Goal: Task Accomplishment & Management: Complete application form

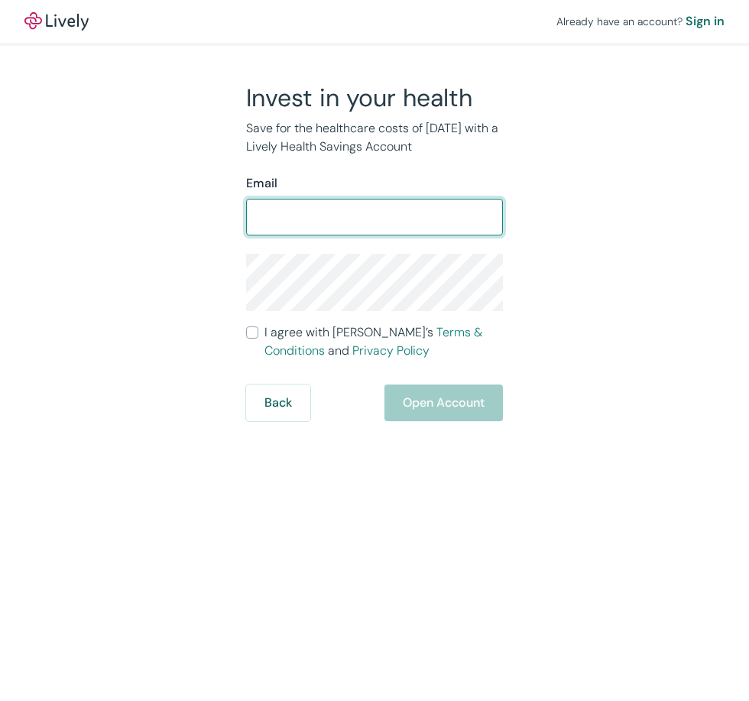
click at [312, 222] on input "Email" at bounding box center [374, 217] width 257 height 31
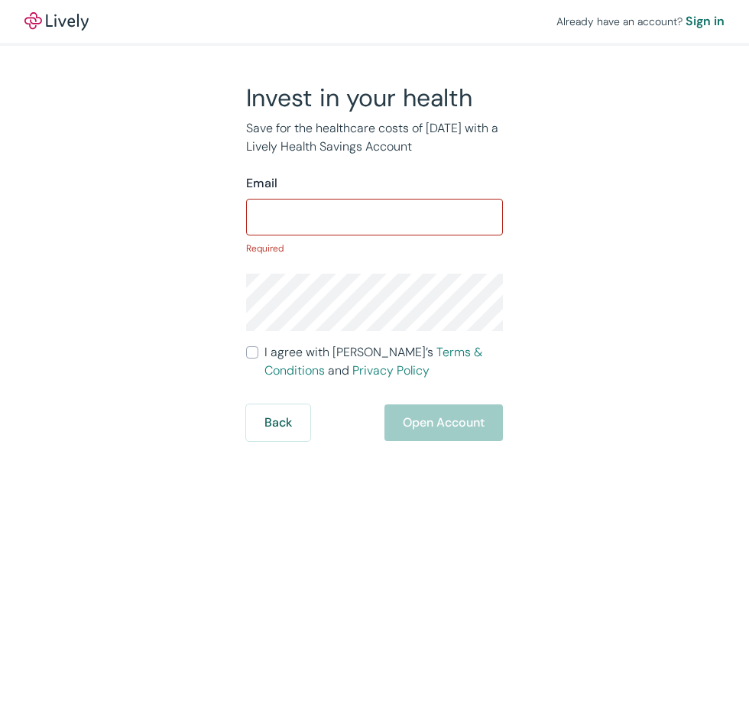
click at [313, 213] on input "Email" at bounding box center [374, 217] width 257 height 31
paste input "[EMAIL_ADDRESS][DOMAIN_NAME]"
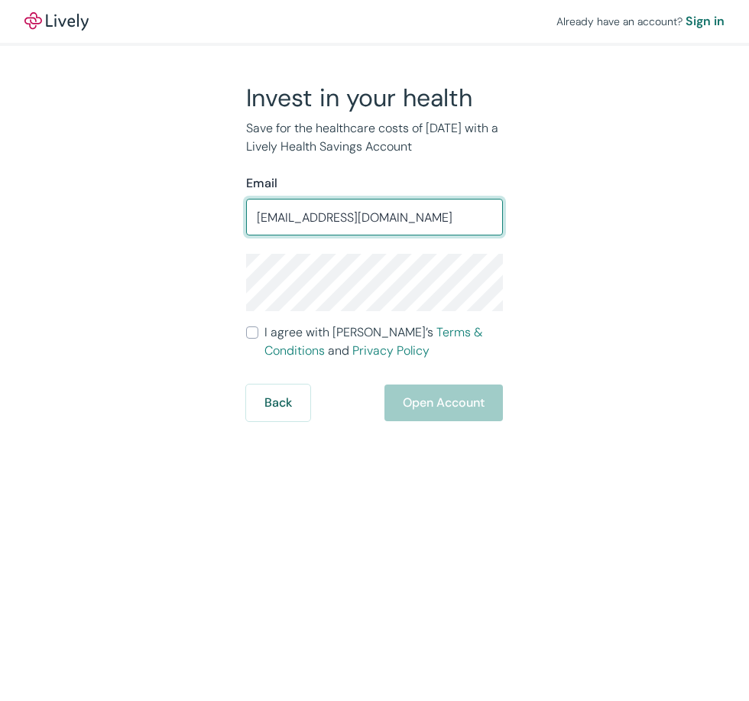
type input "[EMAIL_ADDRESS][DOMAIN_NAME]"
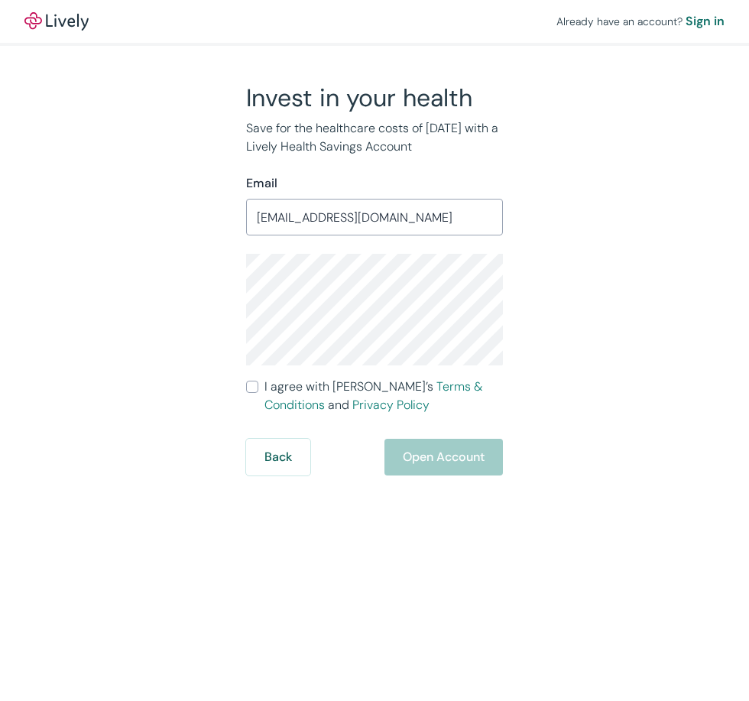
click at [248, 385] on input "I agree with Lively’s Terms & Conditions and Privacy Policy" at bounding box center [252, 387] width 12 height 12
checkbox input "true"
click at [448, 462] on button "Open Account" at bounding box center [443, 457] width 118 height 37
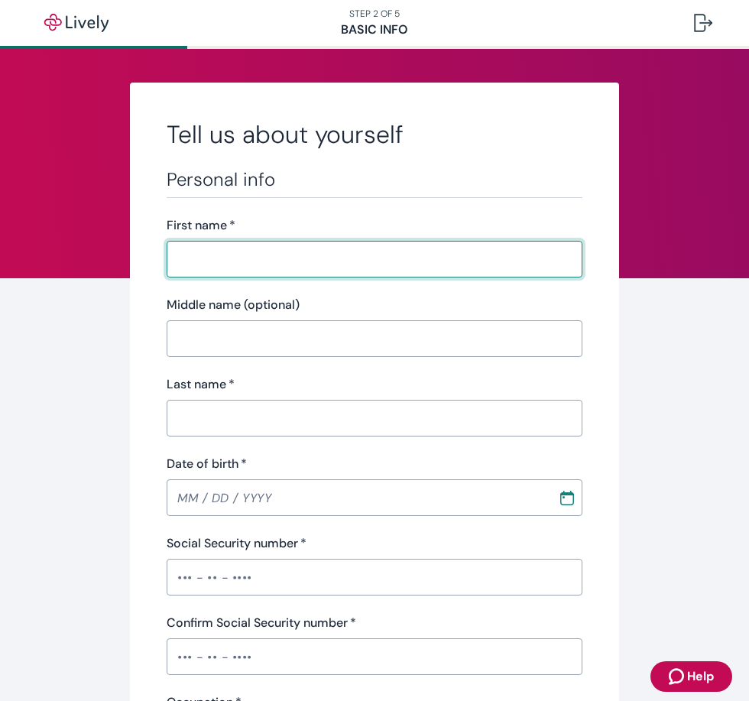
click at [252, 263] on input "First name   *" at bounding box center [375, 259] width 416 height 31
type input "[PERSON_NAME]"
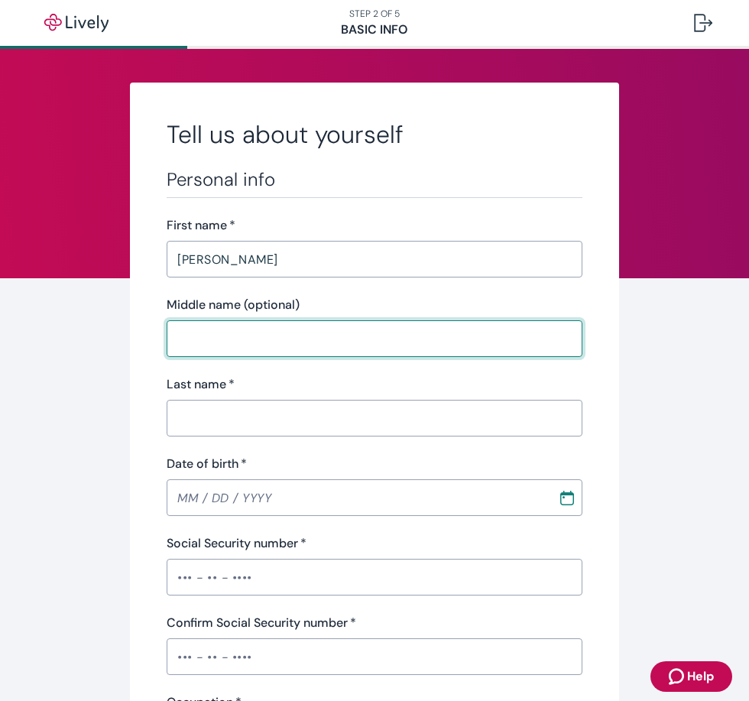
click at [229, 323] on input "Middle name (optional)" at bounding box center [375, 338] width 416 height 31
click at [236, 346] on input "Middle name (optional)" at bounding box center [375, 338] width 416 height 31
click at [225, 426] on input "Last name   *" at bounding box center [375, 418] width 416 height 31
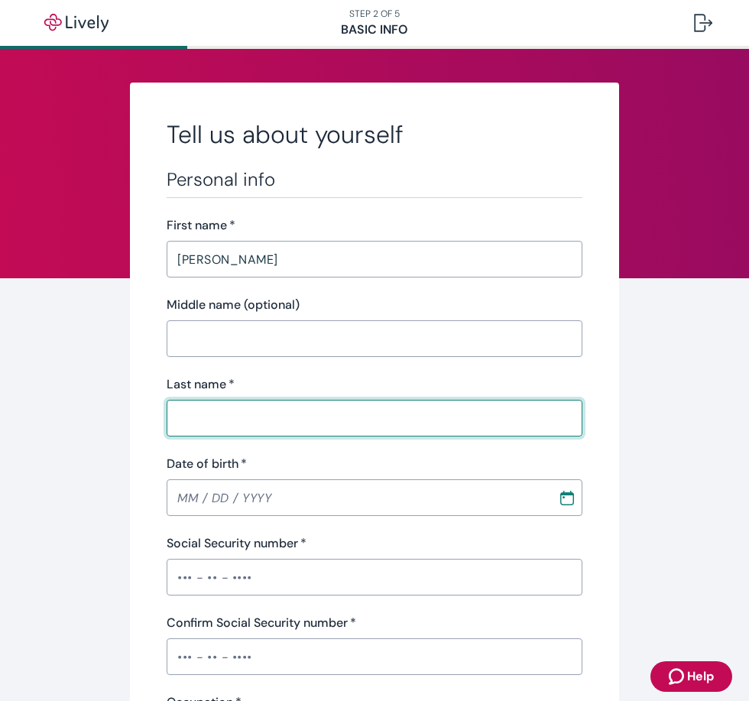
type input "[PERSON_NAME]"
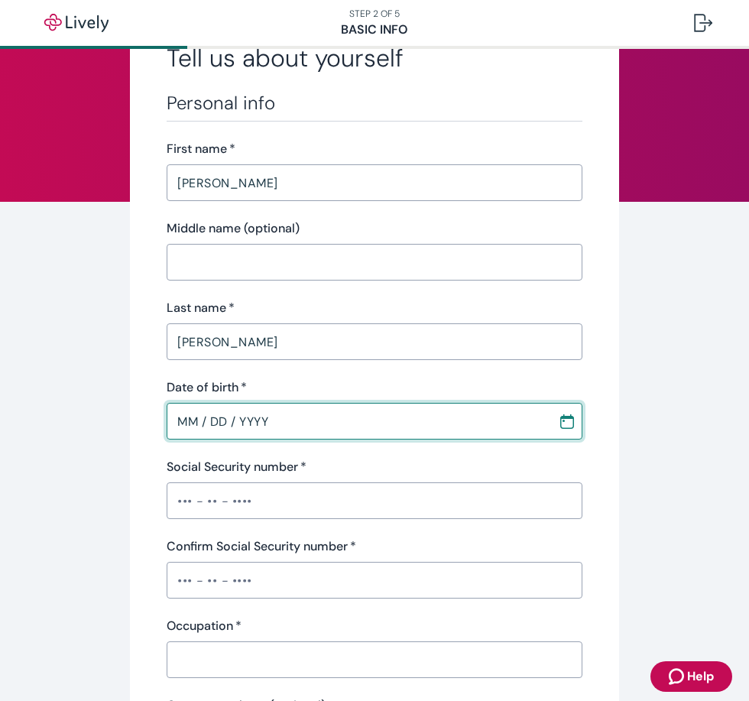
scroll to position [153, 0]
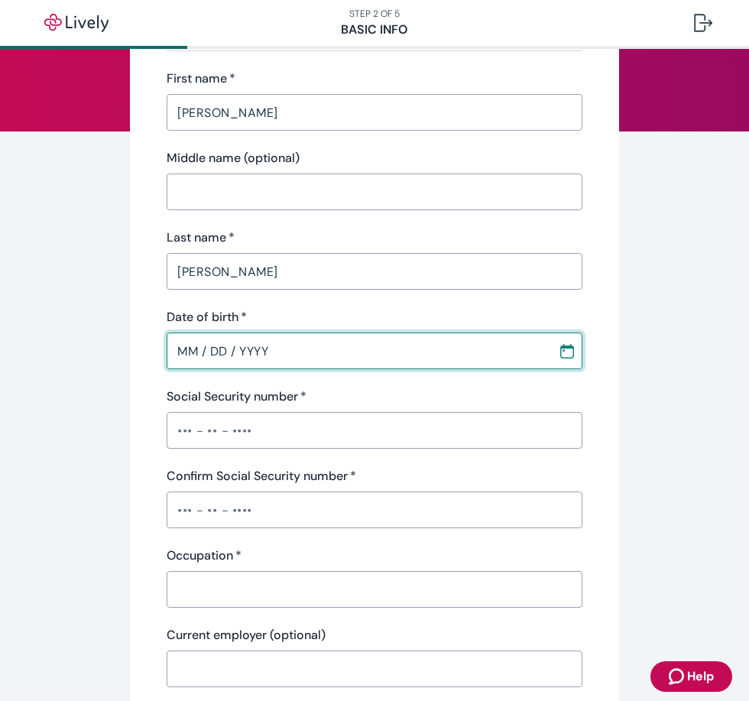
click at [190, 410] on div "Personal info First name   * [PERSON_NAME] ​ Middle name (optional) ​ Last name…" at bounding box center [375, 393] width 416 height 745
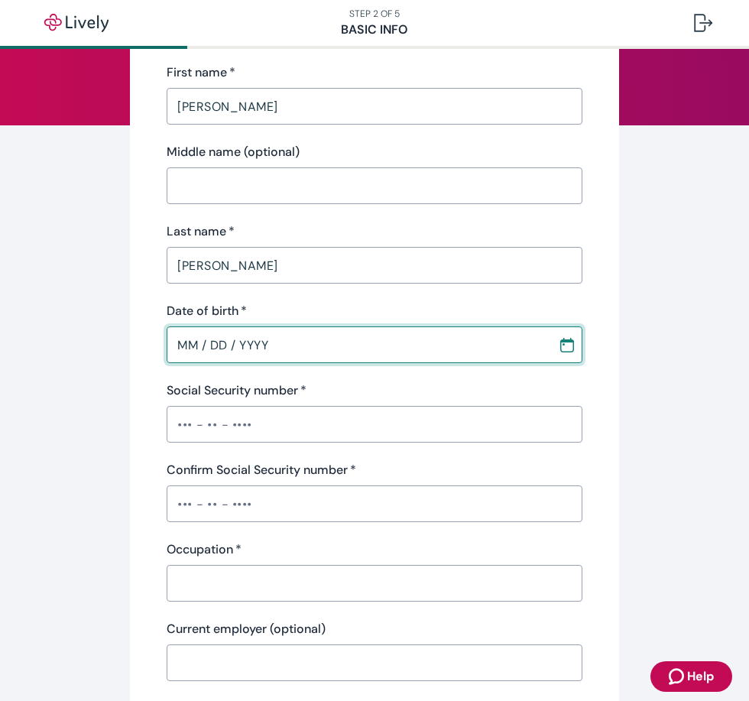
click at [193, 339] on input "MM / DD / YYYY" at bounding box center [357, 344] width 381 height 31
click at [178, 341] on input "MM / DD / YYYY" at bounding box center [357, 344] width 381 height 31
click at [178, 342] on input "MM / DD / YYYY" at bounding box center [357, 344] width 381 height 31
type input "[DATE]"
click at [348, 378] on div "Personal info First name   * [PERSON_NAME] ​ Middle name (optional) ​ Last name…" at bounding box center [375, 387] width 416 height 745
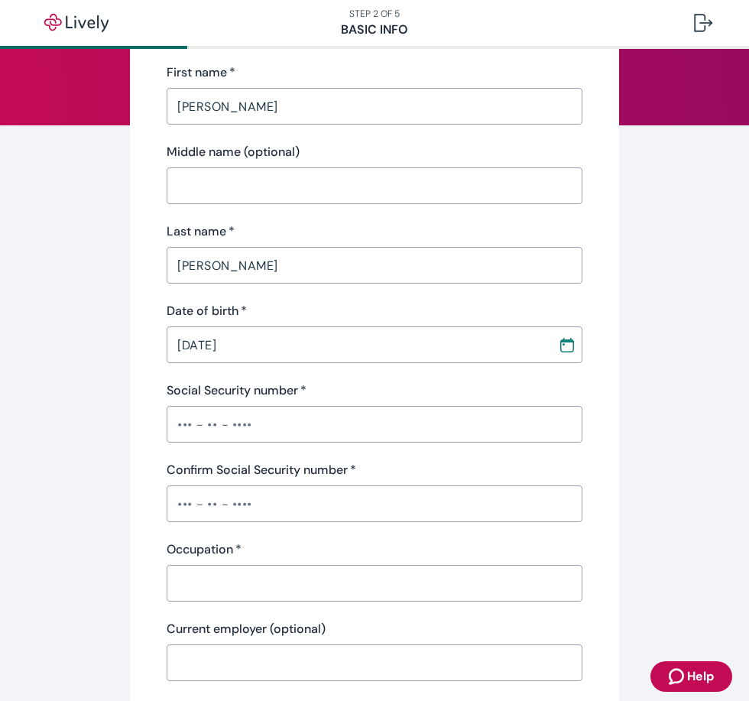
click at [255, 416] on input "Social Security number   *" at bounding box center [375, 424] width 416 height 31
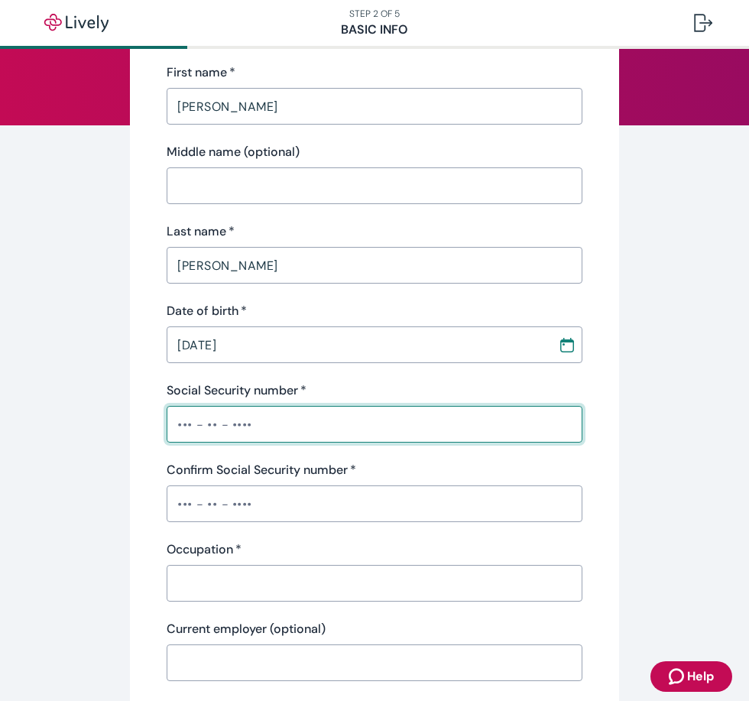
paste input "•••-••-6174"
type input "•••-••-6174"
click at [235, 493] on input "Confirm Social Security number   *" at bounding box center [375, 503] width 416 height 31
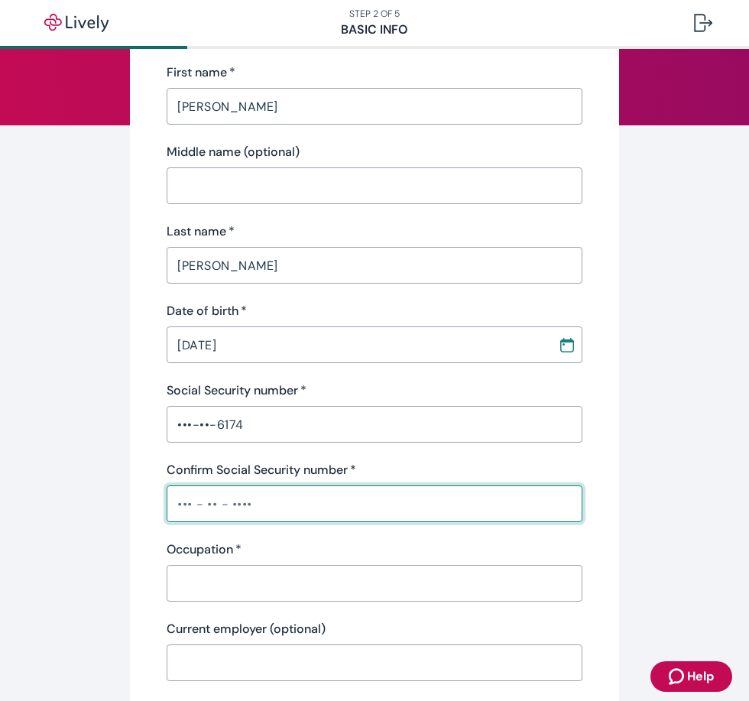
paste input "•••-••-6174"
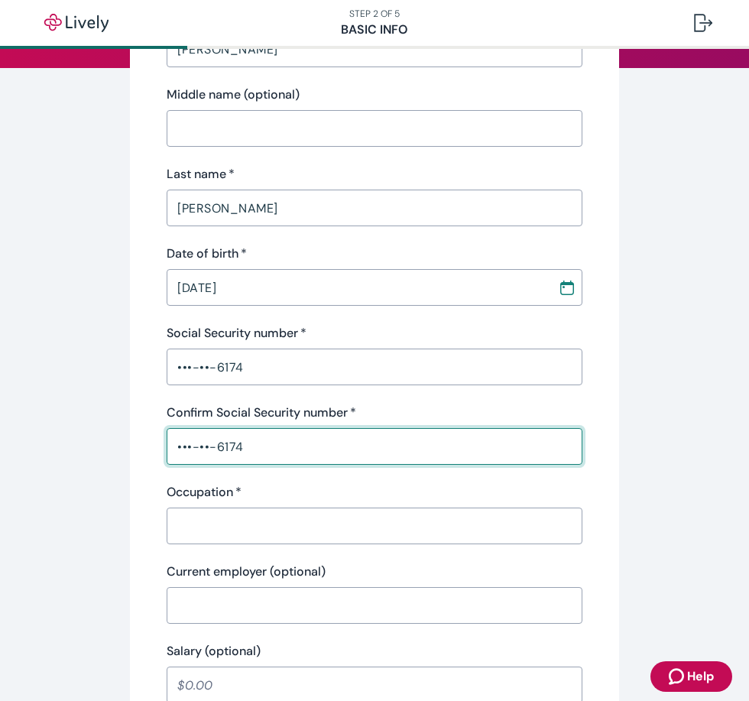
scroll to position [306, 0]
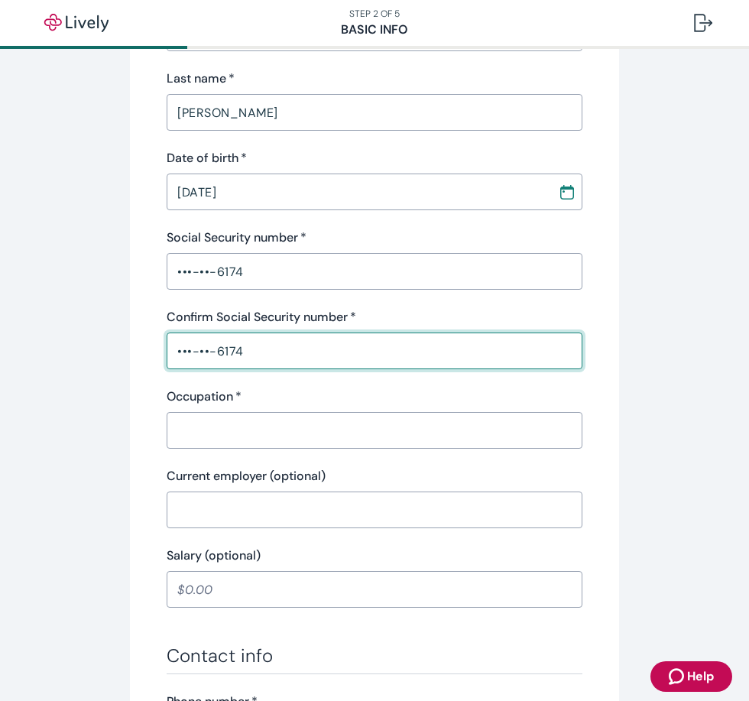
type input "•••-••-6174"
click at [236, 433] on input "Occupation   *" at bounding box center [375, 430] width 416 height 31
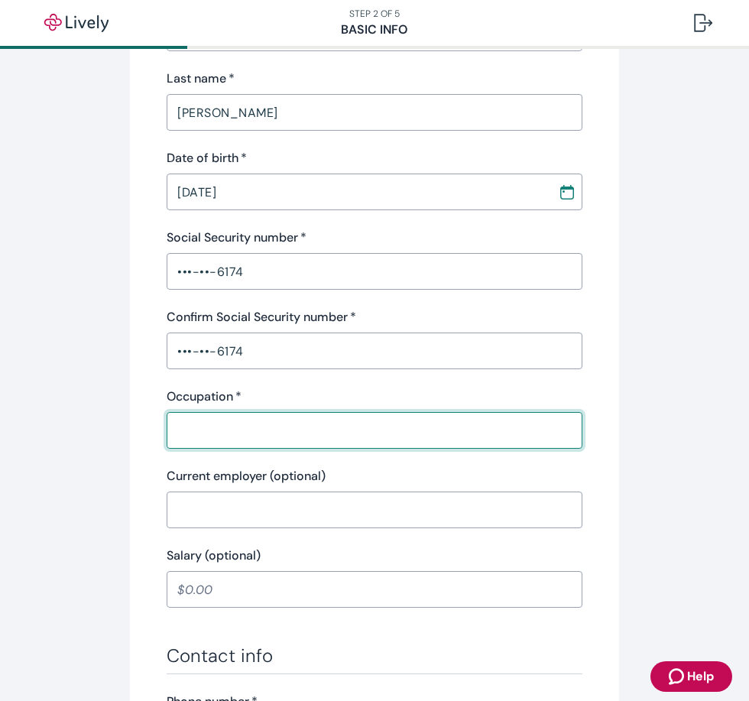
type input "manager"
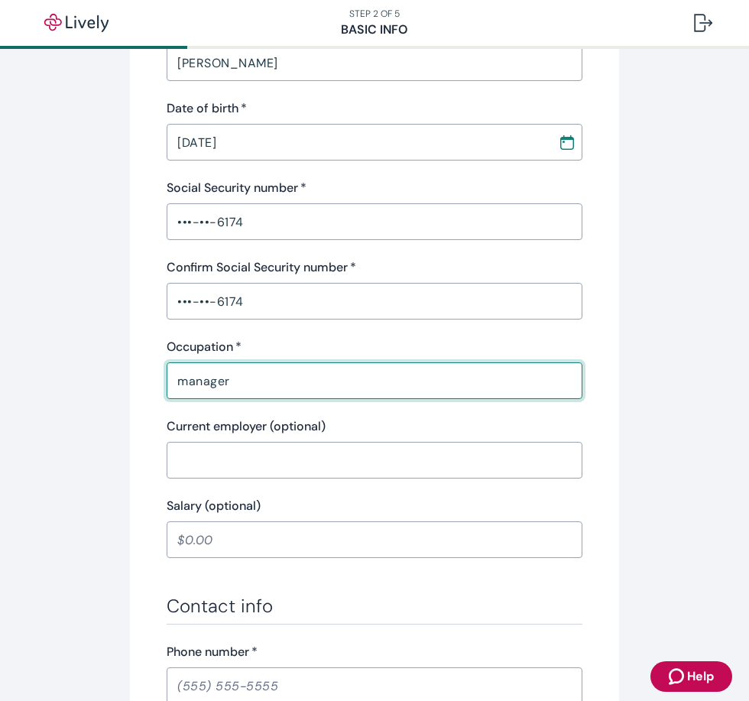
scroll to position [382, 0]
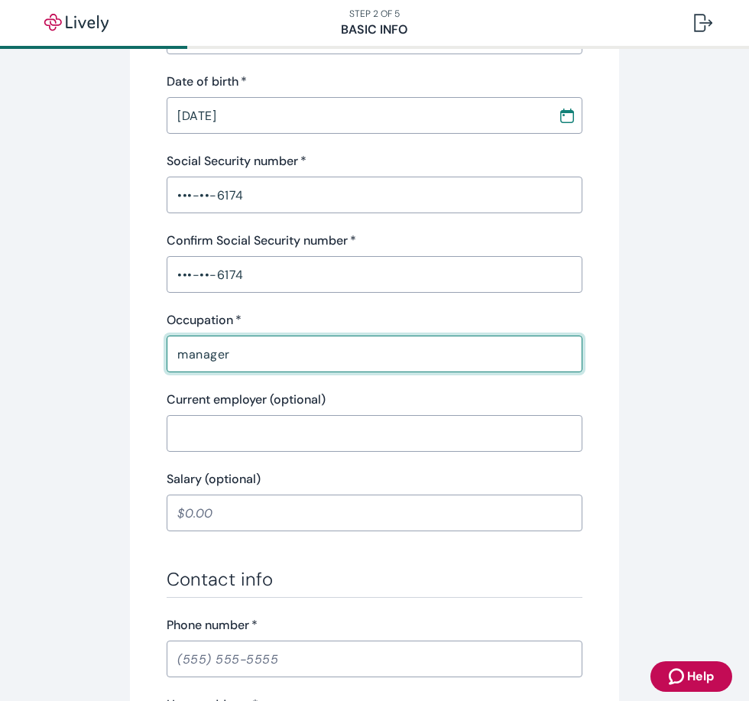
click at [241, 429] on input "Current employer (optional)" at bounding box center [375, 433] width 416 height 31
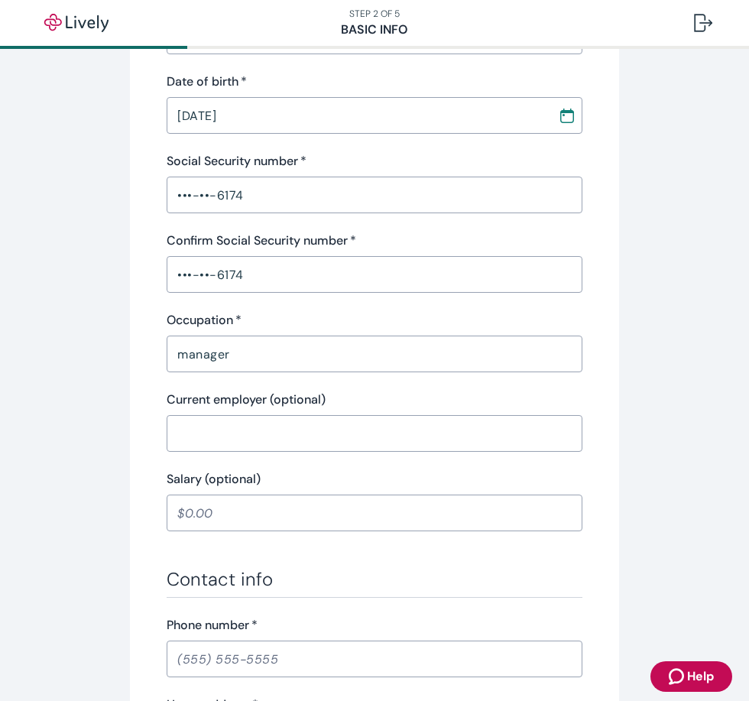
click at [216, 502] on input "Salary (optional)" at bounding box center [375, 513] width 416 height 31
type input "25,000.00"
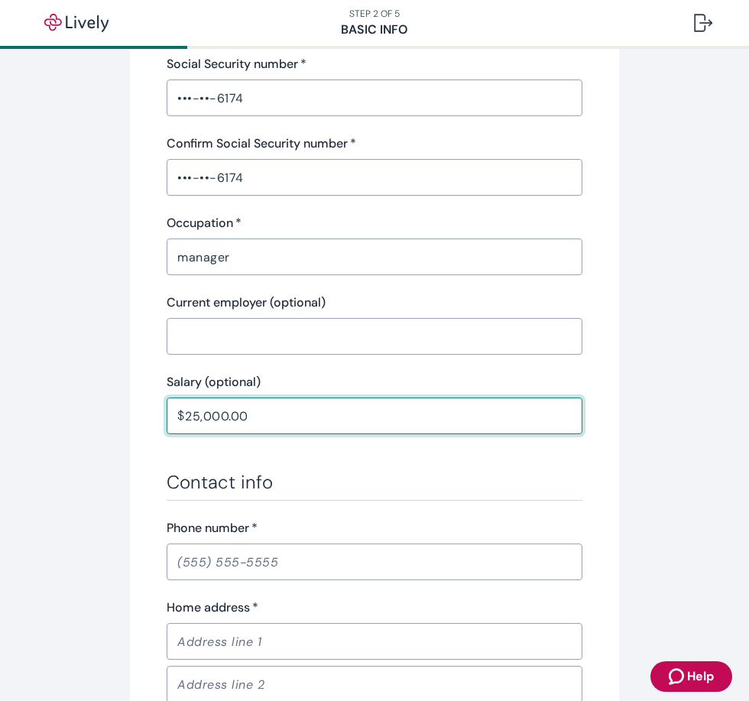
scroll to position [611, 0]
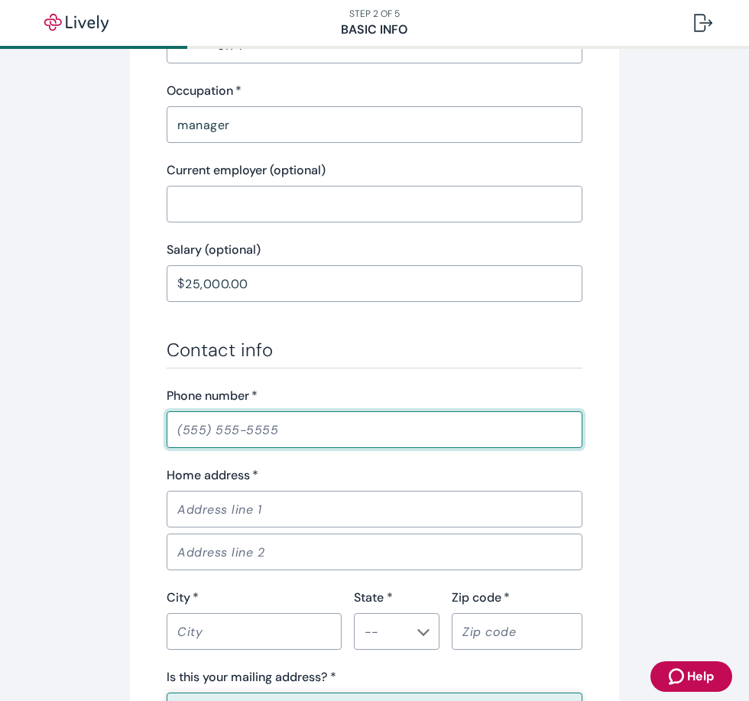
click at [213, 427] on input "Phone number   *" at bounding box center [375, 429] width 416 height 31
type input "[PHONE_NUMBER]"
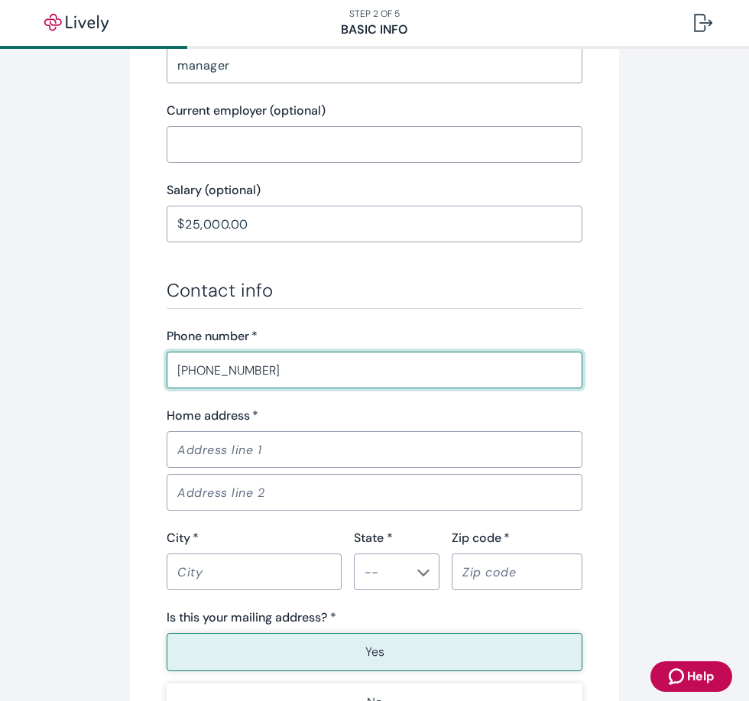
scroll to position [764, 0]
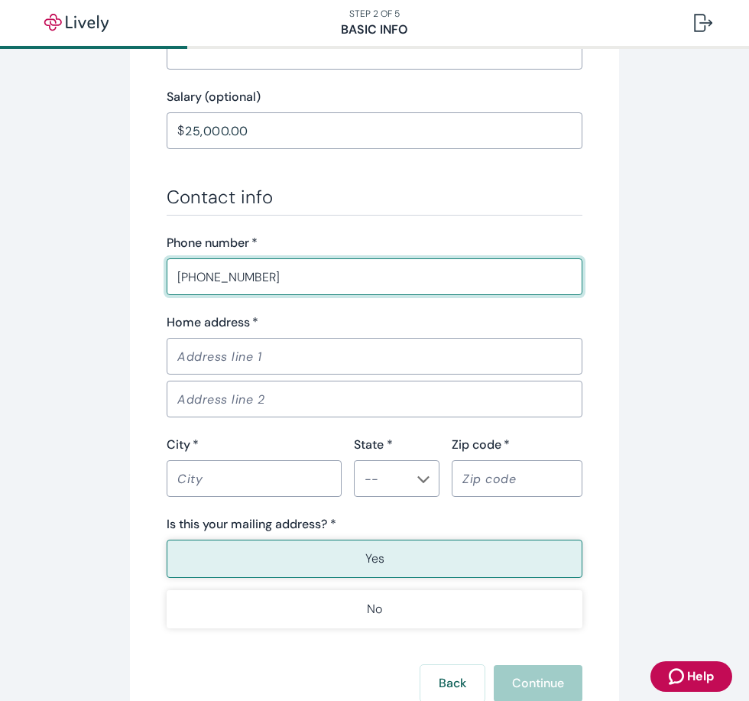
click at [258, 365] on input "Home address   *" at bounding box center [375, 356] width 416 height 31
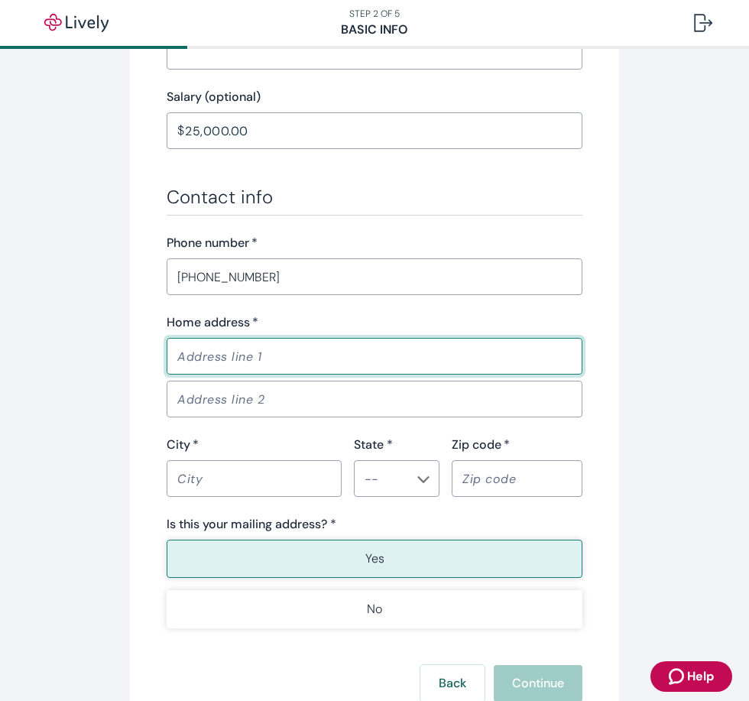
type input "[STREET_ADDRESS]"
click at [230, 480] on input "City   *" at bounding box center [254, 478] width 175 height 31
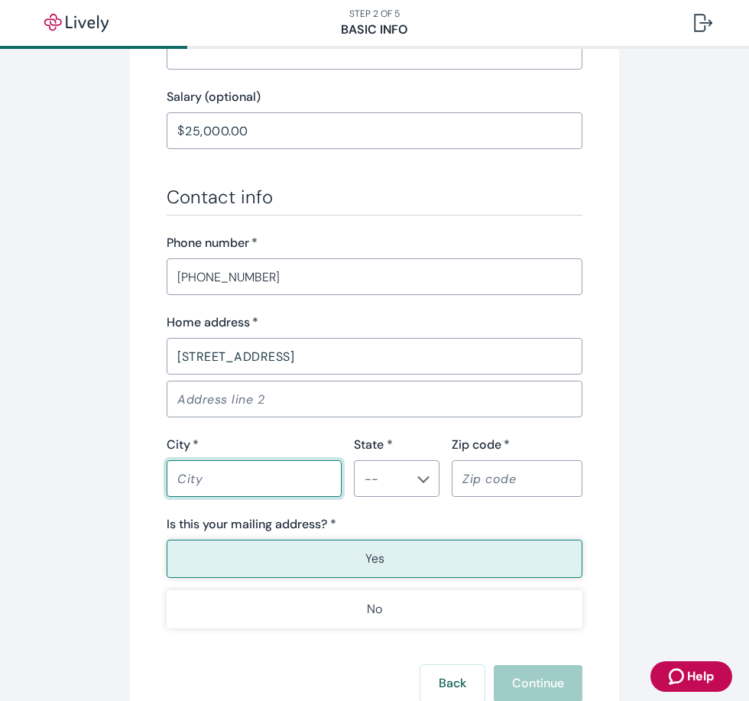
type input "Hialeah"
click at [390, 485] on input "State *" at bounding box center [383, 478] width 51 height 21
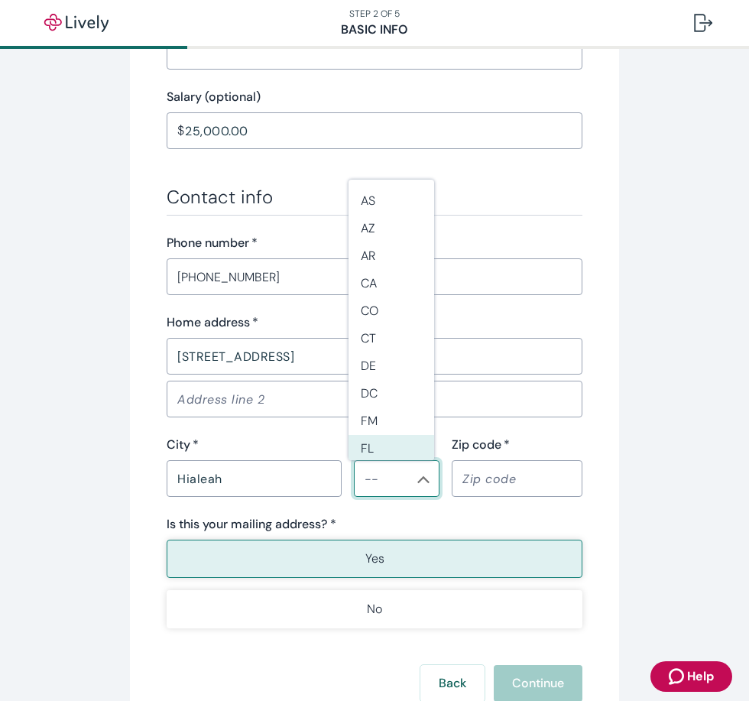
scroll to position [153, 0]
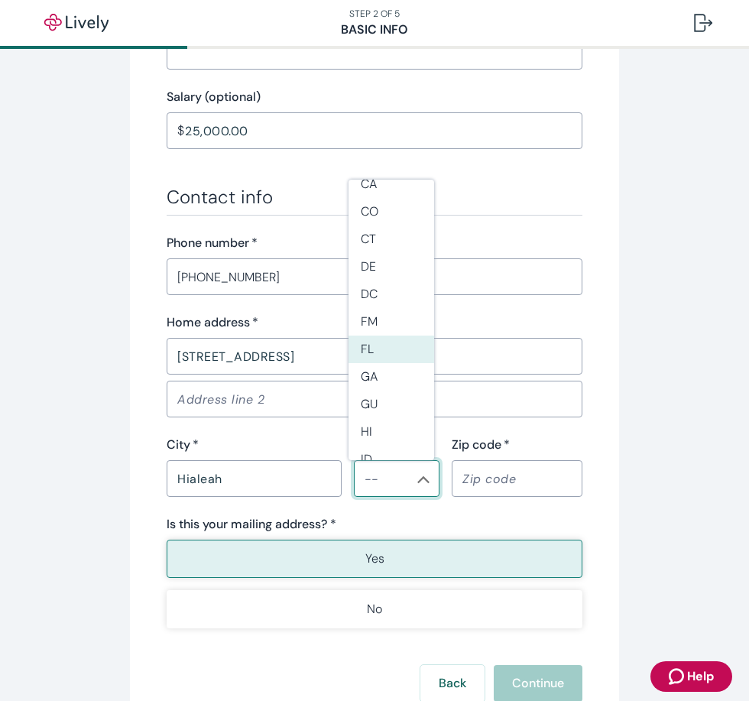
click at [357, 348] on li "FL" at bounding box center [391, 349] width 86 height 28
type input "FL"
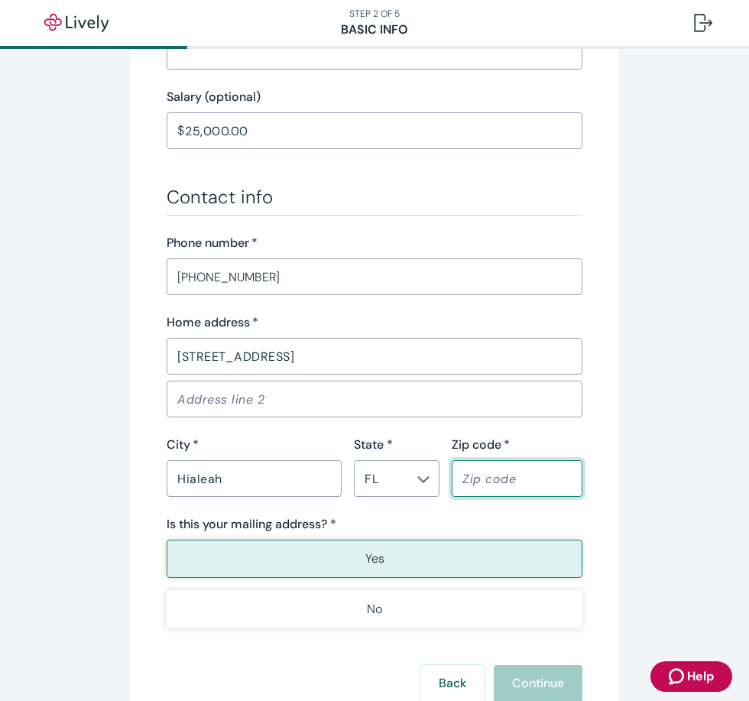
click at [514, 487] on input "Zip code   *" at bounding box center [517, 478] width 131 height 31
type input "33010"
click at [458, 481] on input "33010" at bounding box center [517, 478] width 131 height 31
click at [549, 478] on input "33010" at bounding box center [517, 478] width 131 height 31
click at [501, 529] on div "Is this your mailing address? *" at bounding box center [375, 524] width 416 height 18
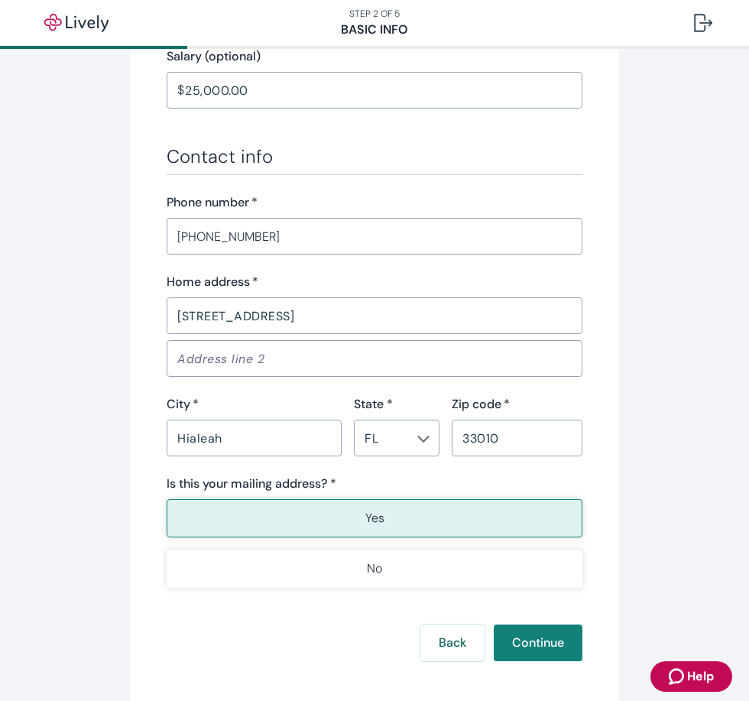
scroll to position [841, 0]
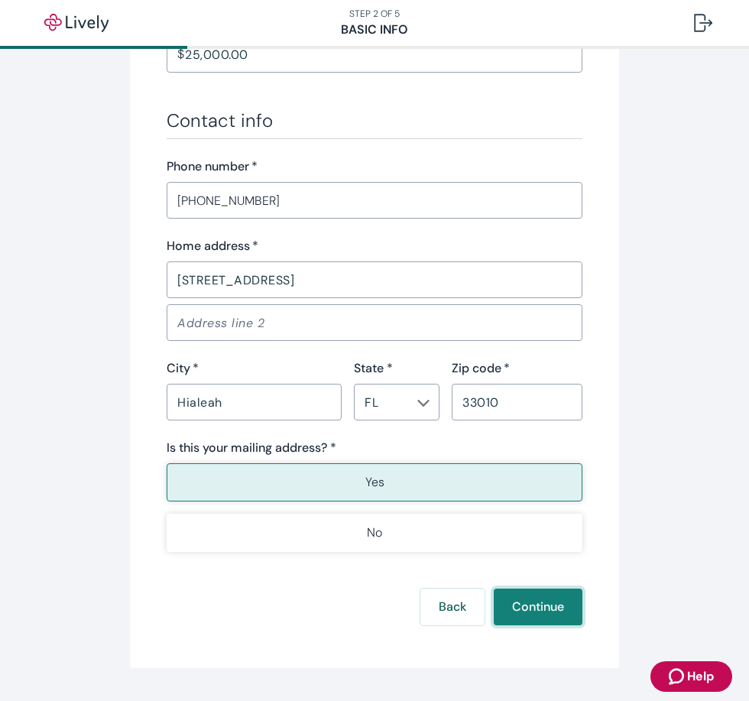
click at [533, 599] on button "Continue" at bounding box center [538, 606] width 89 height 37
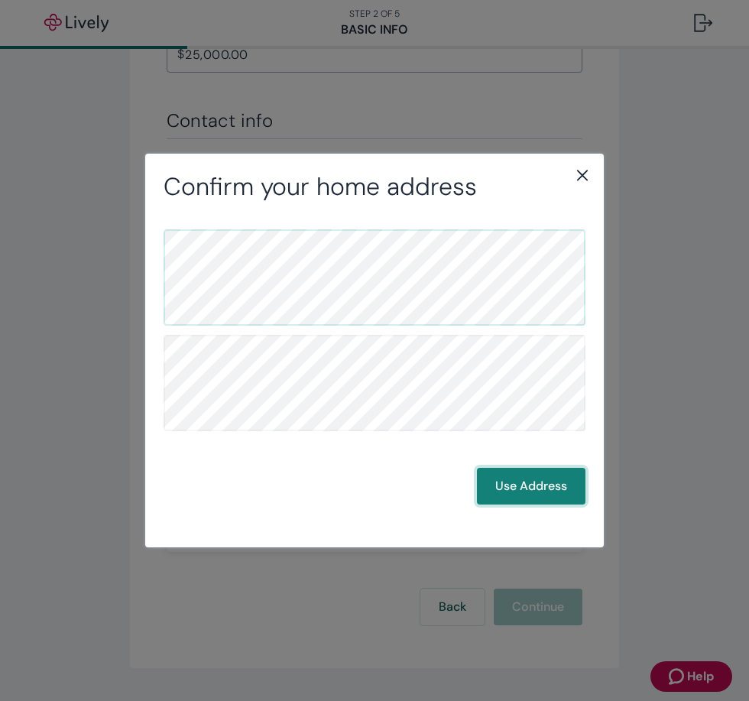
click at [525, 489] on button "Use Address" at bounding box center [531, 486] width 109 height 37
click at [528, 493] on button "Use Address" at bounding box center [531, 486] width 109 height 37
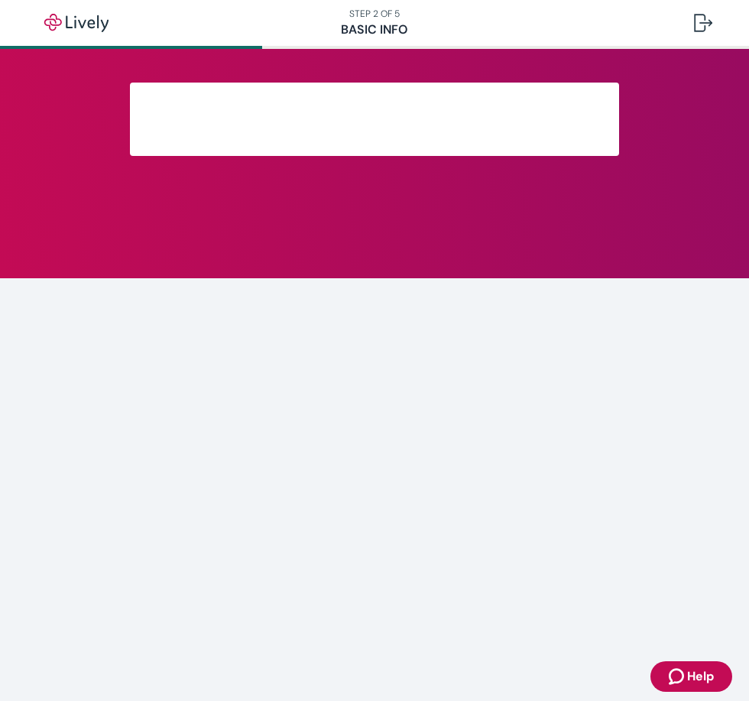
scroll to position [166, 0]
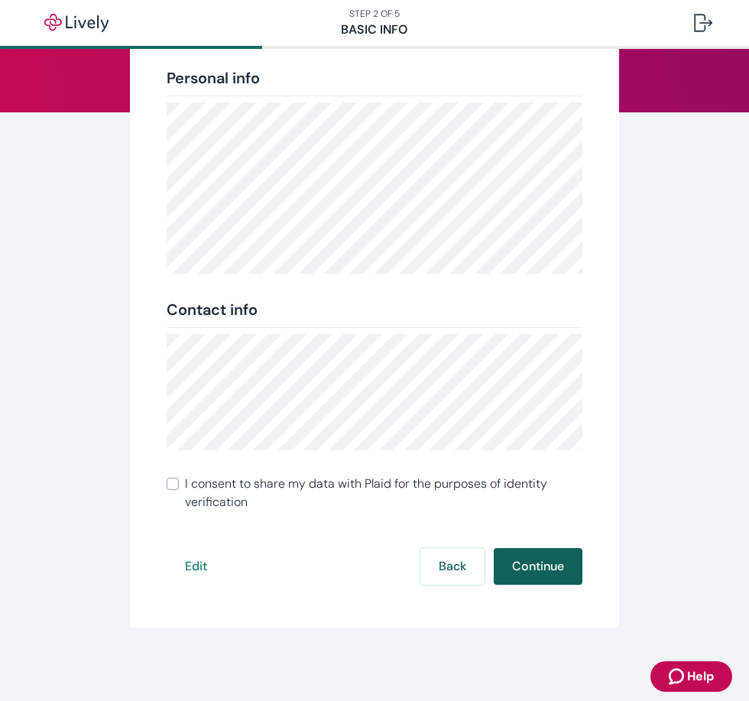
click at [538, 569] on button "Continue" at bounding box center [538, 566] width 89 height 37
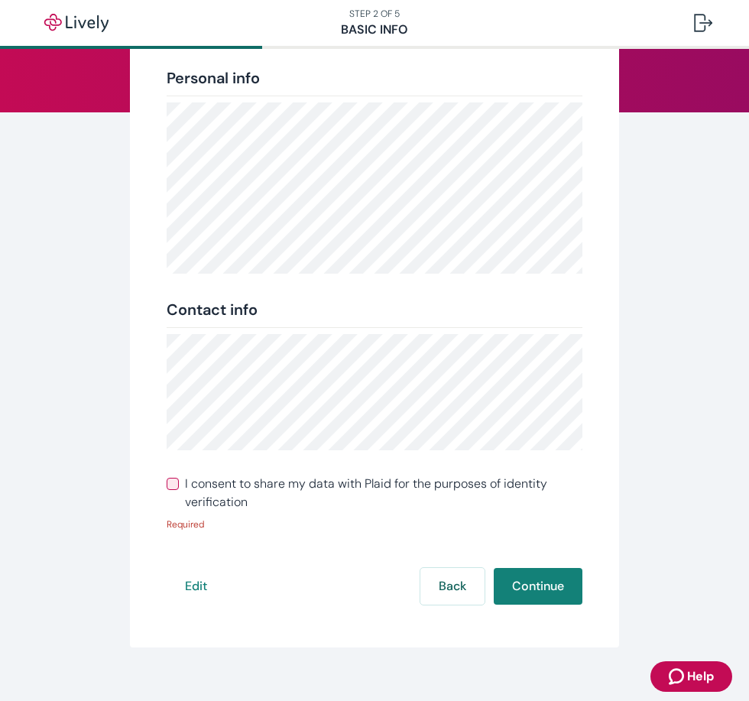
click at [255, 490] on span "I consent to share my data with Plaid for the purposes of identity verification" at bounding box center [383, 493] width 397 height 37
click at [179, 490] on input "I consent to share my data with Plaid for the purposes of identity verification" at bounding box center [173, 484] width 12 height 12
checkbox input "true"
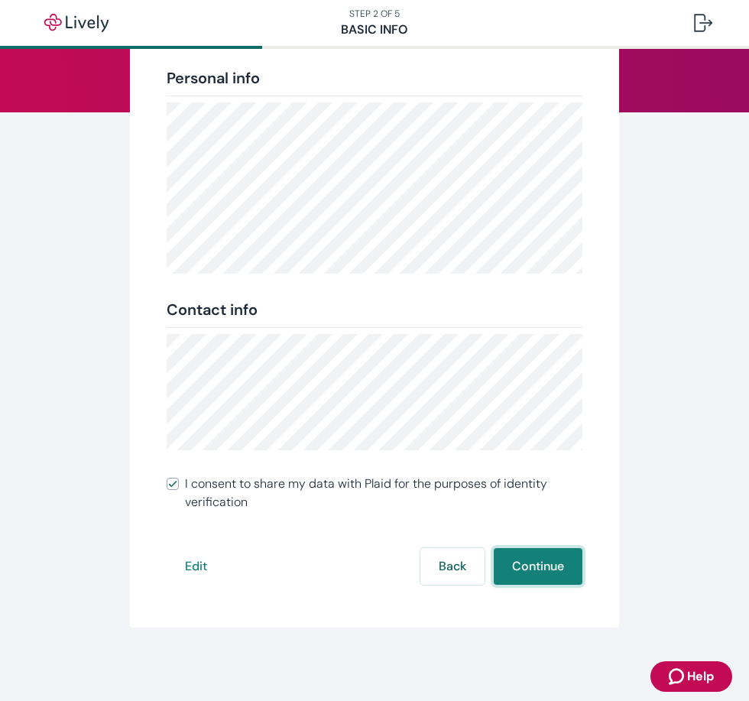
click at [536, 571] on button "Continue" at bounding box center [538, 566] width 89 height 37
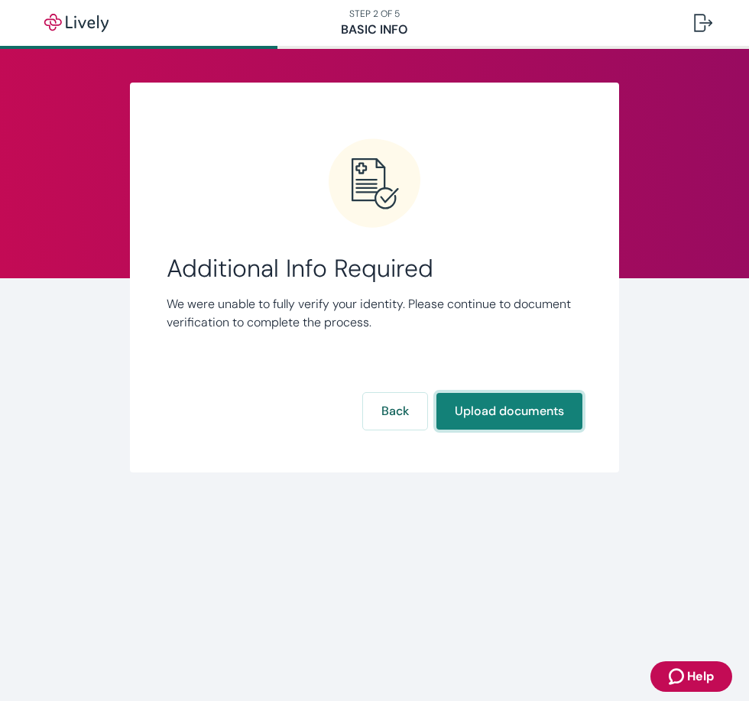
click at [506, 422] on button "Upload documents" at bounding box center [509, 411] width 146 height 37
click at [506, 416] on button "Upload documents" at bounding box center [509, 411] width 146 height 37
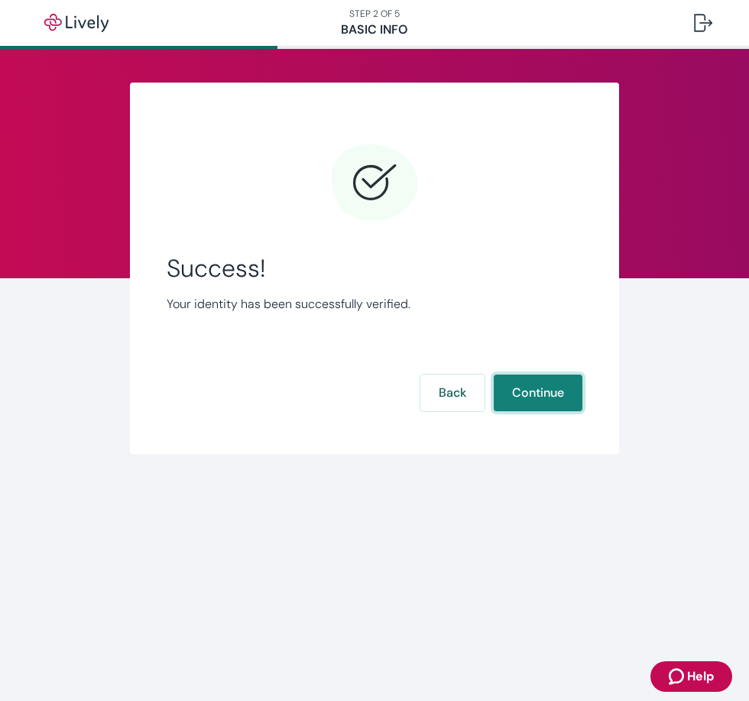
click at [553, 393] on button "Continue" at bounding box center [538, 392] width 89 height 37
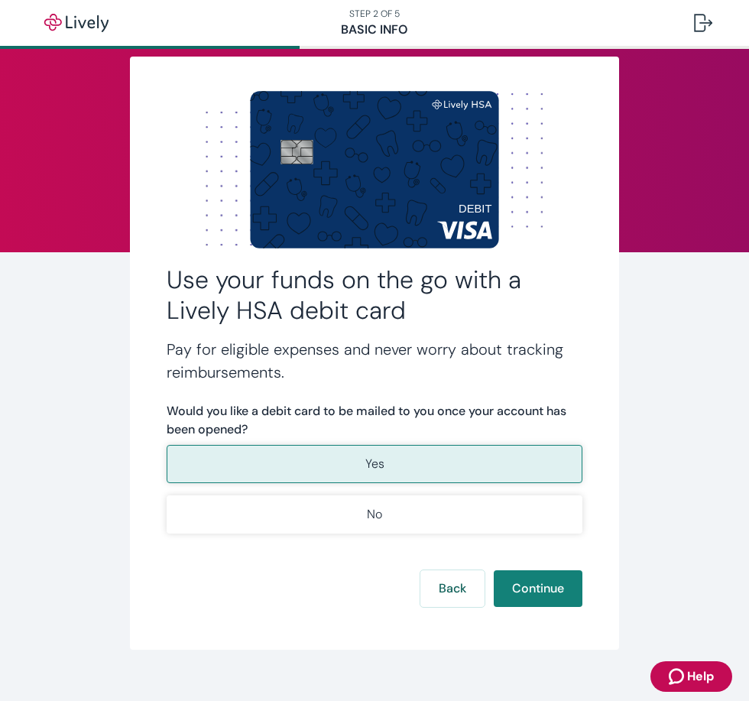
scroll to position [48, 0]
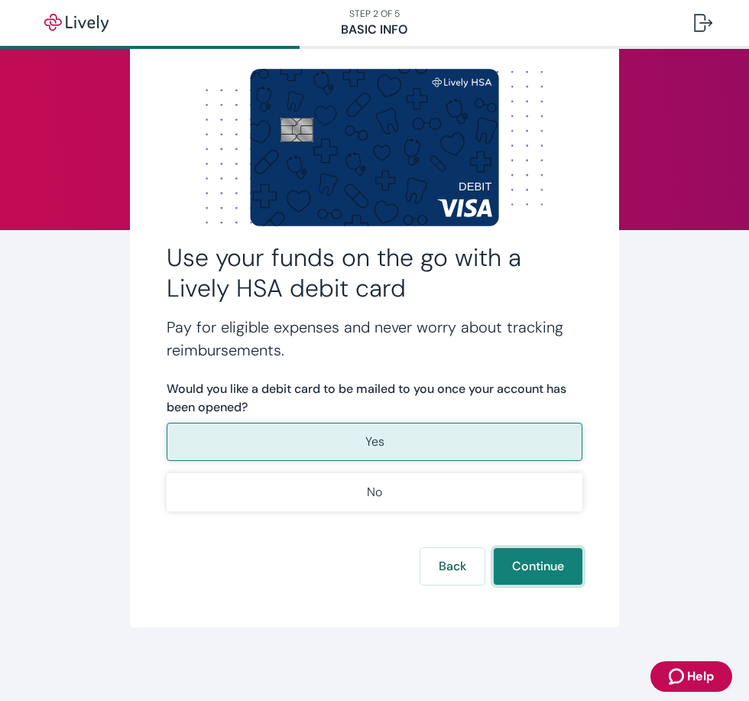
click at [527, 574] on button "Continue" at bounding box center [538, 566] width 89 height 37
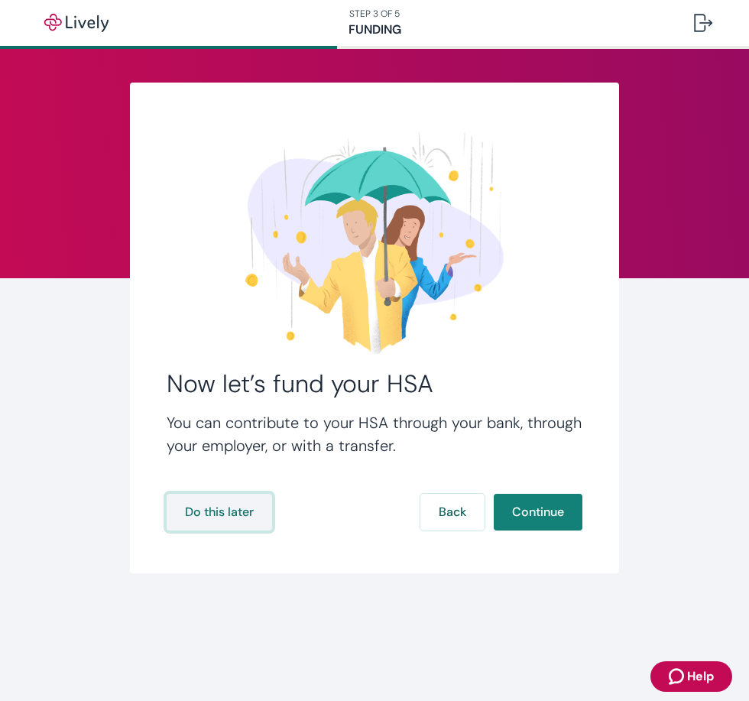
click at [206, 508] on button "Do this later" at bounding box center [219, 512] width 105 height 37
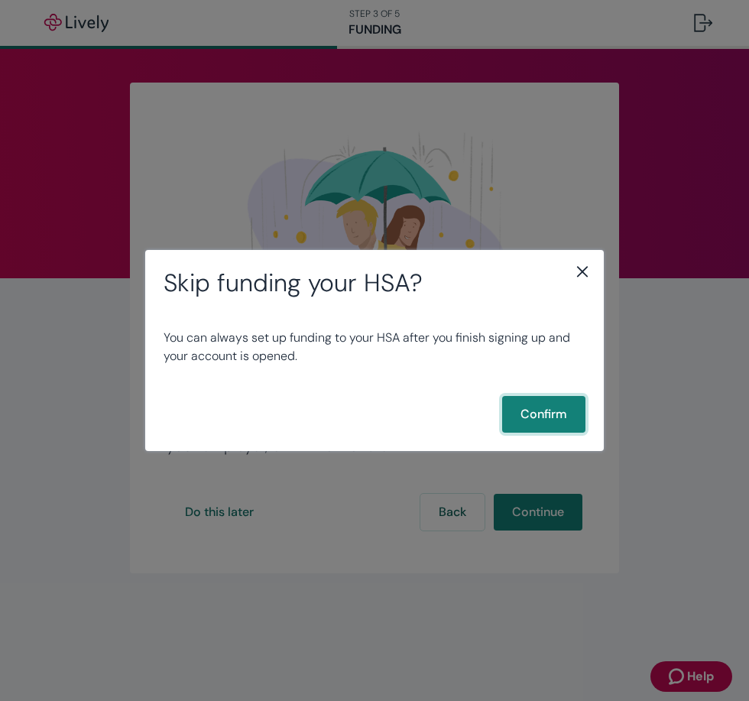
click at [537, 423] on button "Confirm" at bounding box center [543, 414] width 83 height 37
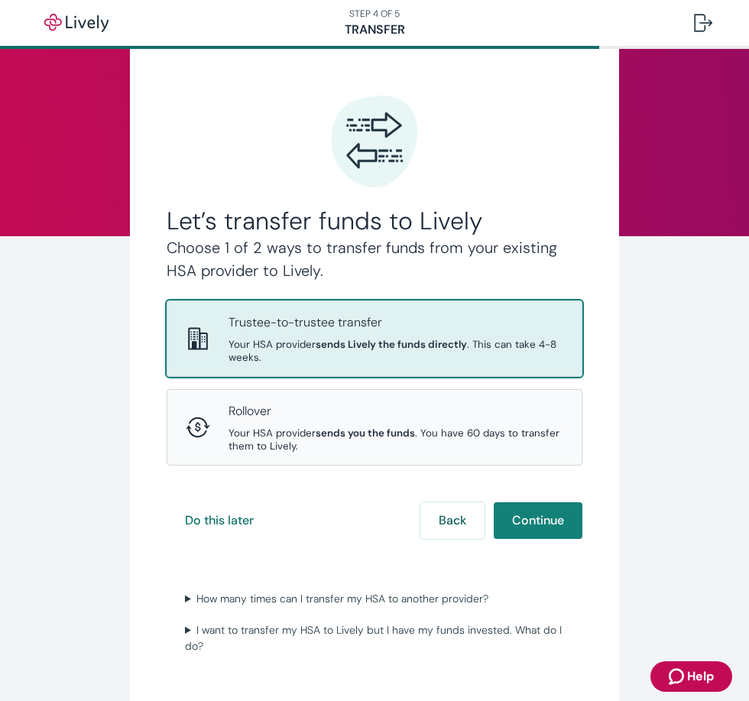
scroll to position [76, 0]
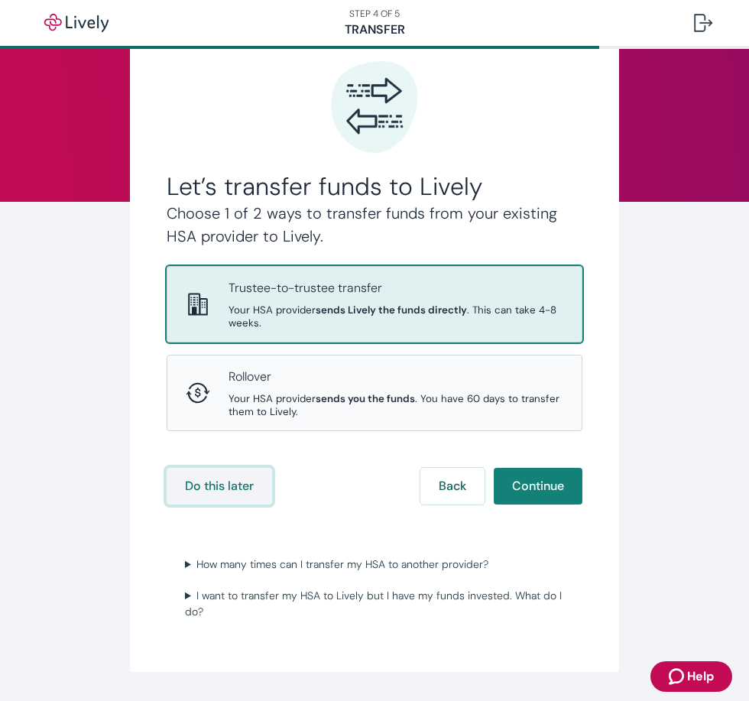
click at [212, 486] on button "Do this later" at bounding box center [219, 486] width 105 height 37
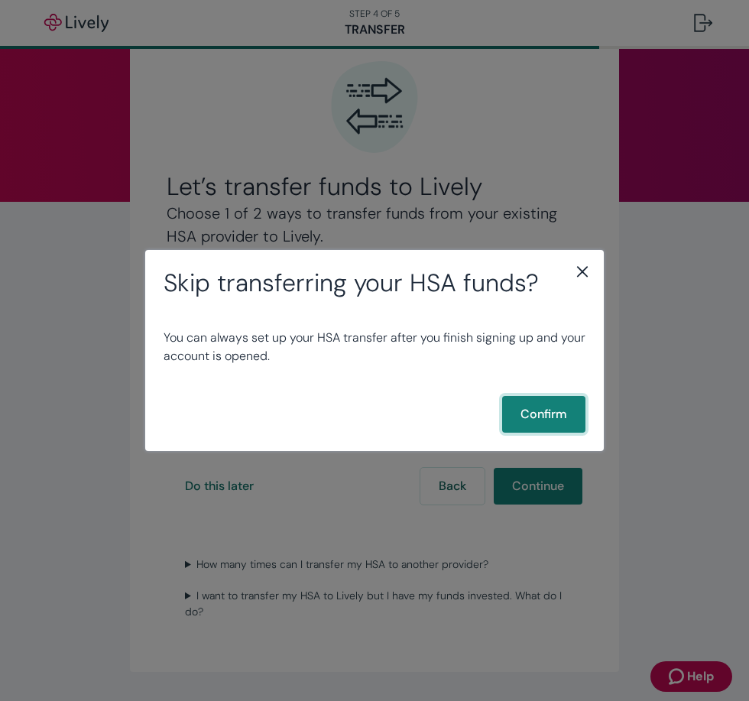
click at [531, 409] on button "Confirm" at bounding box center [543, 414] width 83 height 37
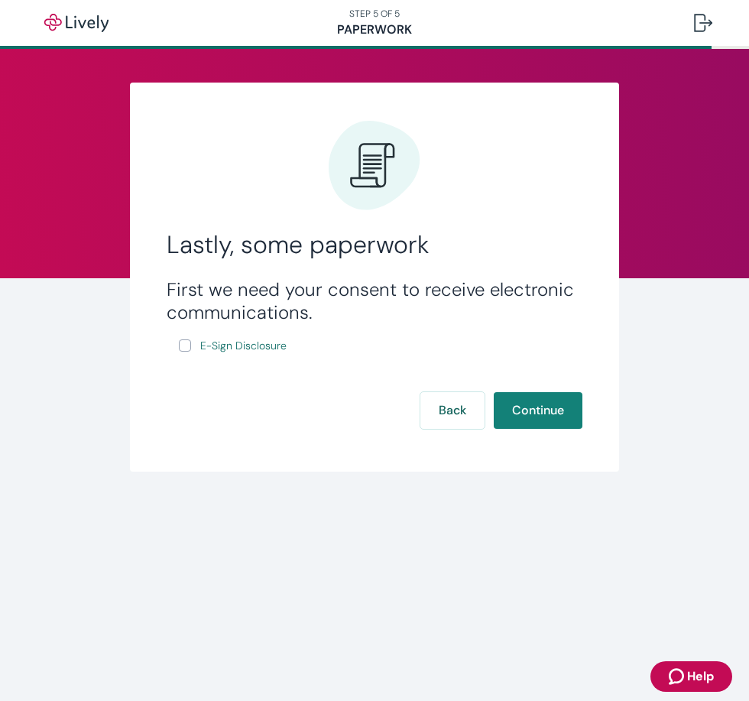
click at [186, 342] on input "E-Sign Disclosure" at bounding box center [185, 345] width 12 height 12
checkbox input "true"
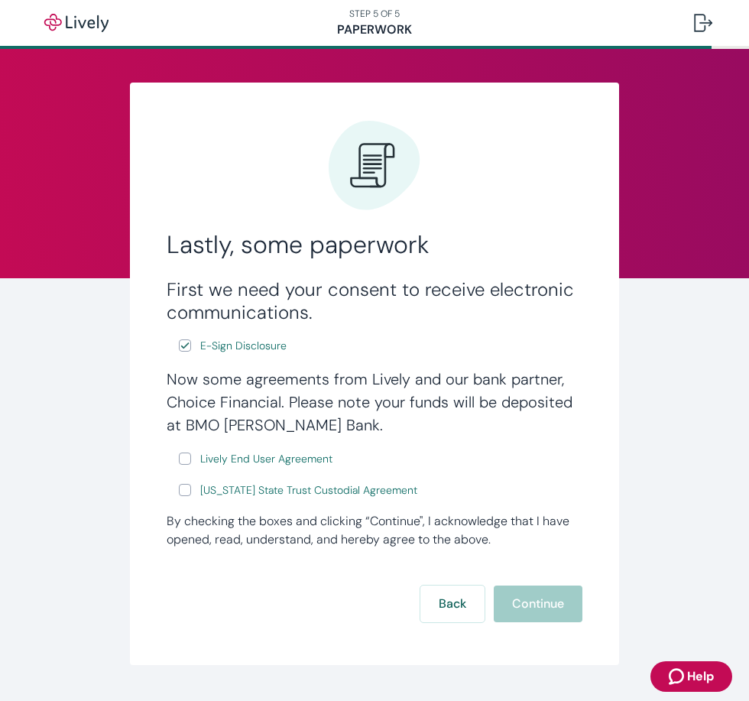
click at [184, 455] on input "Lively End User Agreement" at bounding box center [185, 458] width 12 height 12
checkbox input "true"
click at [183, 487] on input "Wyoming State Trust Custodial Agreement" at bounding box center [185, 490] width 12 height 12
checkbox input "true"
click at [527, 608] on button "Continue" at bounding box center [538, 603] width 89 height 37
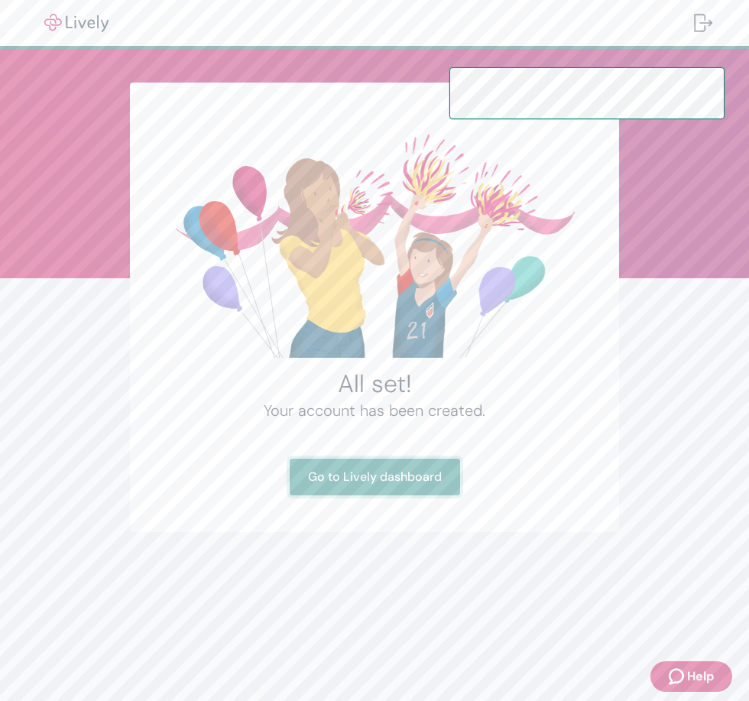
click at [398, 489] on link "Go to Lively dashboard" at bounding box center [375, 477] width 170 height 37
